Goal: Transaction & Acquisition: Purchase product/service

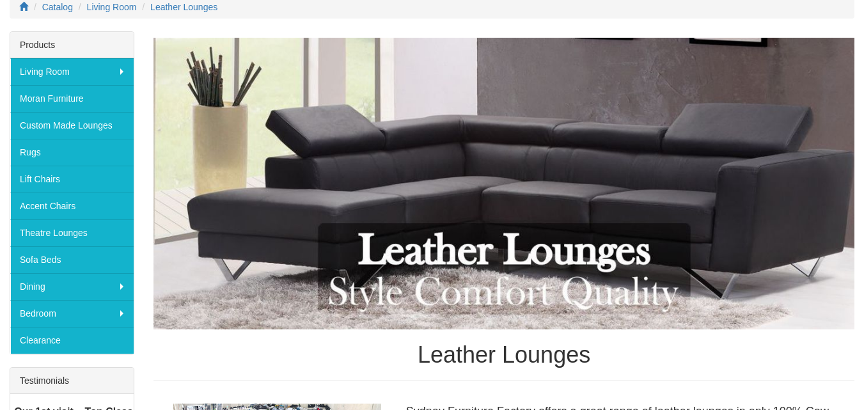
scroll to position [160, 0]
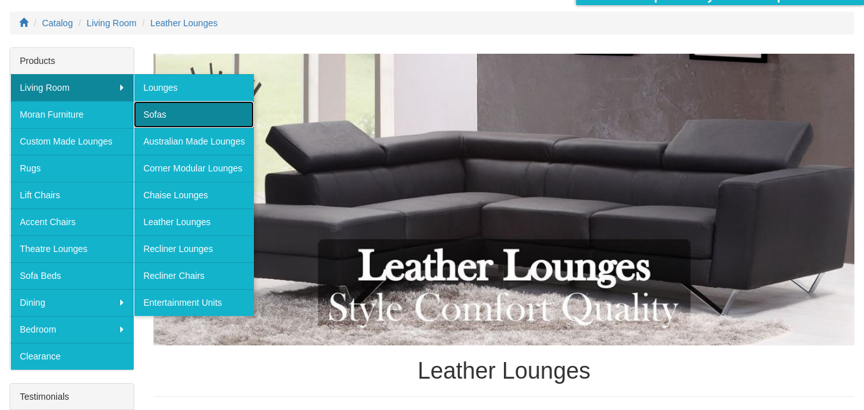
click at [163, 112] on link "Sofas" at bounding box center [194, 114] width 120 height 27
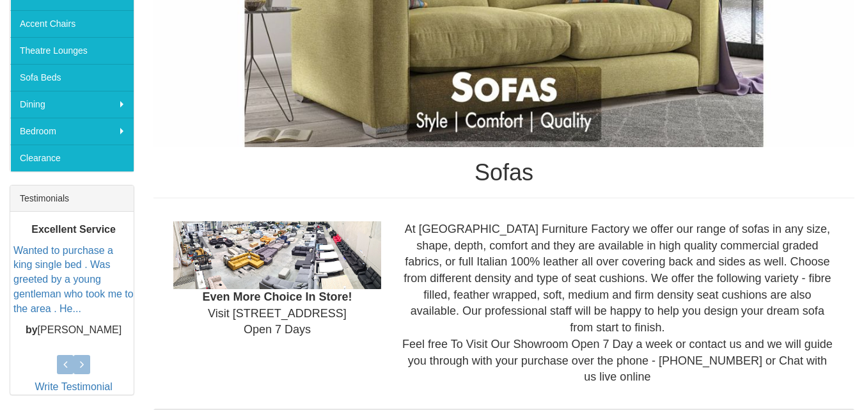
scroll to position [730, 0]
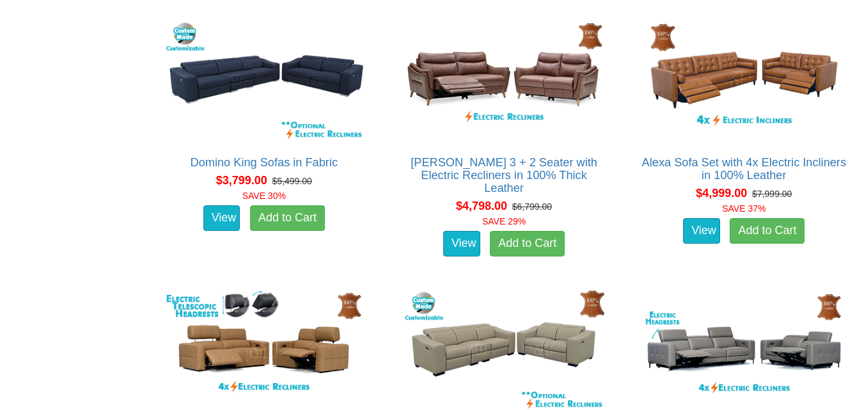
scroll to position [3594, 0]
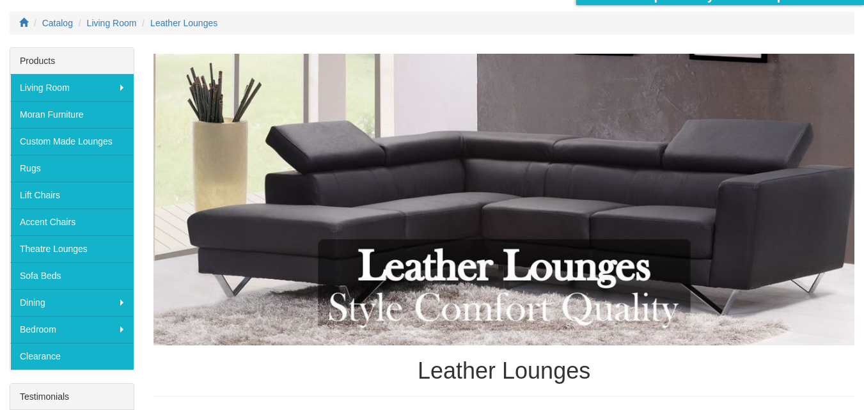
scroll to position [160, 0]
